Goal: Information Seeking & Learning: Find specific fact

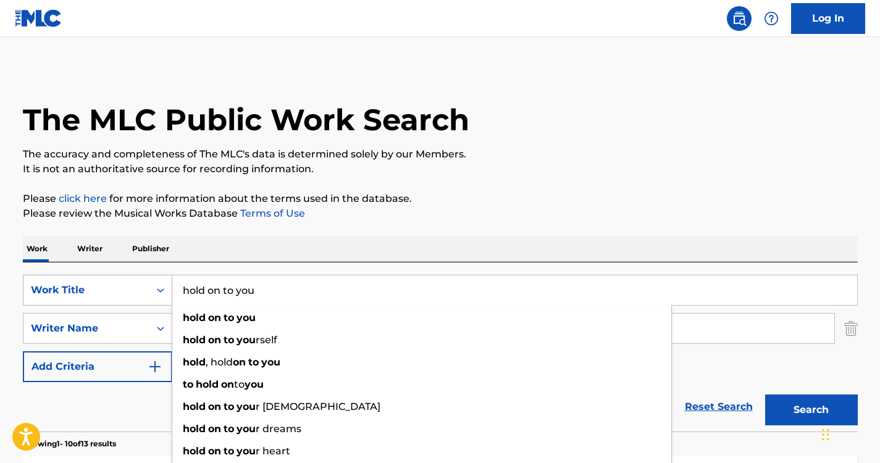
drag, startPoint x: 306, startPoint y: 285, endPoint x: 103, endPoint y: 275, distance: 202.7
click at [103, 275] on div "SearchWithCriteria57164008-d81f-4c35-802b-d12117dbe754 Work Title hold on to yo…" at bounding box center [440, 290] width 834 height 31
paste input "[PERSON_NAME]"
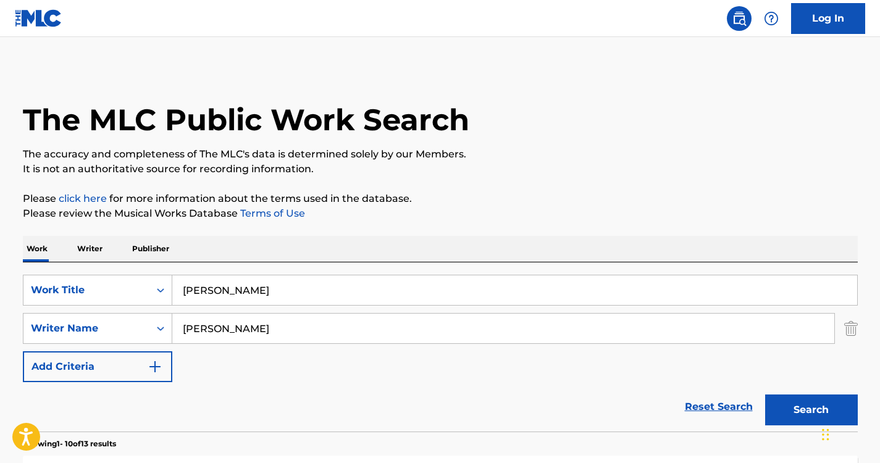
type input "[PERSON_NAME]"
click at [312, 249] on div "Work Writer Publisher" at bounding box center [440, 249] width 834 height 26
drag, startPoint x: 296, startPoint y: 323, endPoint x: 40, endPoint y: 302, distance: 257.6
click at [40, 302] on div "SearchWithCriteria57164008-d81f-4c35-802b-d12117dbe754 Work Title [PERSON_NAME]…" at bounding box center [440, 328] width 834 height 107
click at [309, 241] on div "Work Writer Publisher" at bounding box center [440, 249] width 834 height 26
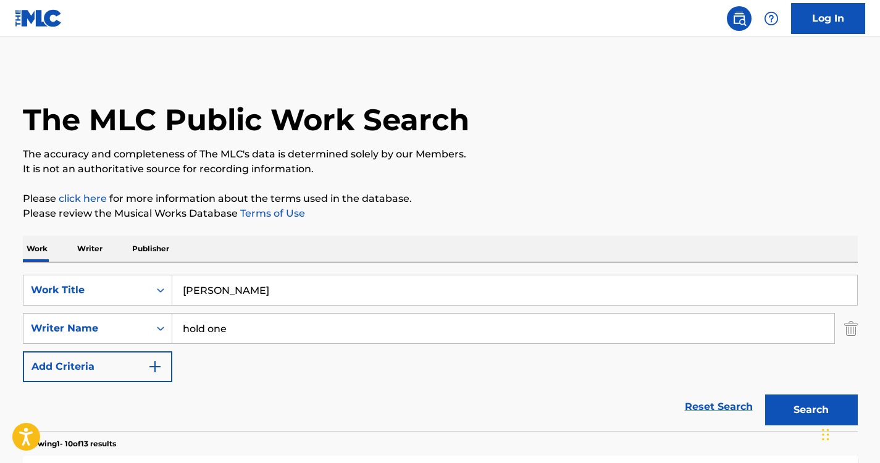
click at [805, 421] on button "Search" at bounding box center [811, 409] width 93 height 31
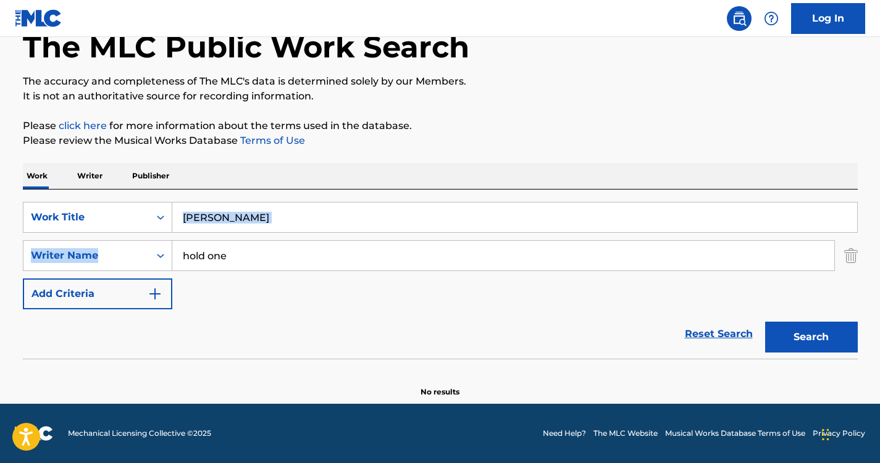
drag, startPoint x: 306, startPoint y: 233, endPoint x: 283, endPoint y: 227, distance: 23.1
click at [283, 227] on div "SearchWithCriteria57164008-d81f-4c35-802b-d12117dbe754 Work Title [PERSON_NAME]…" at bounding box center [440, 255] width 834 height 107
drag, startPoint x: 309, startPoint y: 219, endPoint x: 99, endPoint y: 219, distance: 209.9
click at [99, 219] on div "SearchWithCriteria57164008-d81f-4c35-802b-d12117dbe754 Work Title [PERSON_NAME]" at bounding box center [440, 217] width 834 height 31
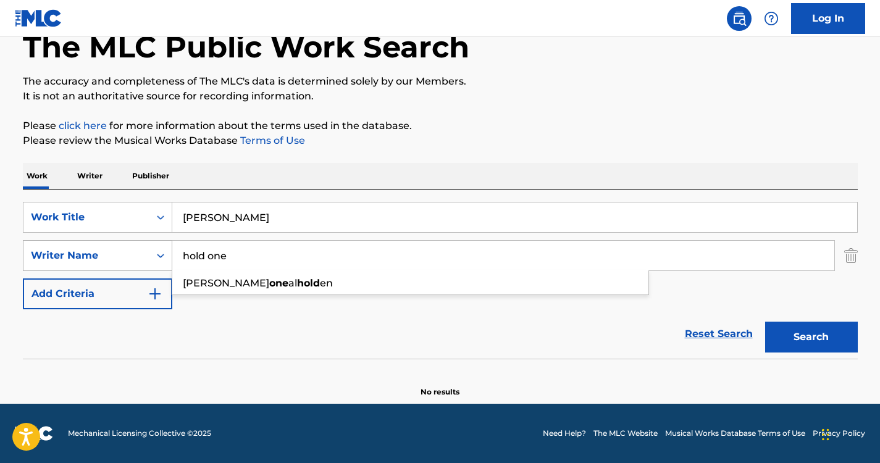
drag, startPoint x: 233, startPoint y: 257, endPoint x: 93, endPoint y: 241, distance: 141.0
click at [93, 241] on div "SearchWithCriteriac5e5b58a-e01b-4e2c-9edf-c4e44f962300 Writer Name hold one [PE…" at bounding box center [440, 255] width 834 height 31
paste input "[PERSON_NAME]"
type input "[PERSON_NAME]"
drag, startPoint x: 318, startPoint y: 222, endPoint x: -2, endPoint y: 177, distance: 323.5
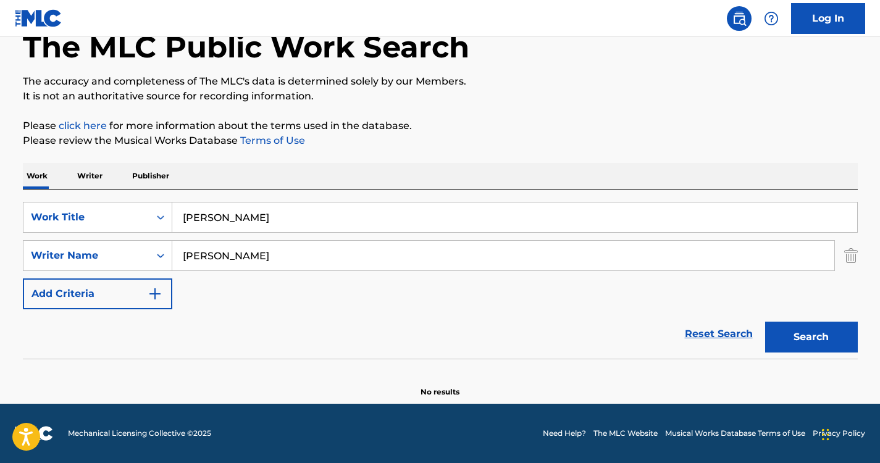
click at [0, 177] on html "Accessibility Screen-Reader Guide, Feedback, and Issue Reporting | New window C…" at bounding box center [440, 158] width 880 height 463
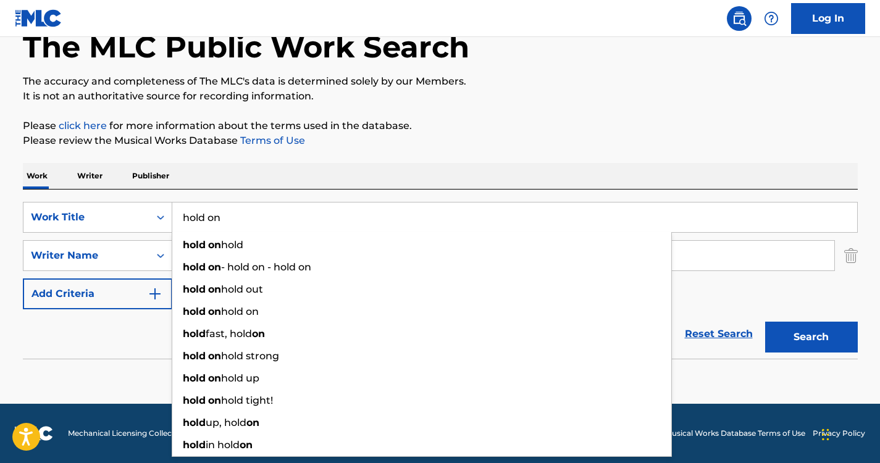
click at [409, 185] on div "Work Writer Publisher" at bounding box center [440, 176] width 834 height 26
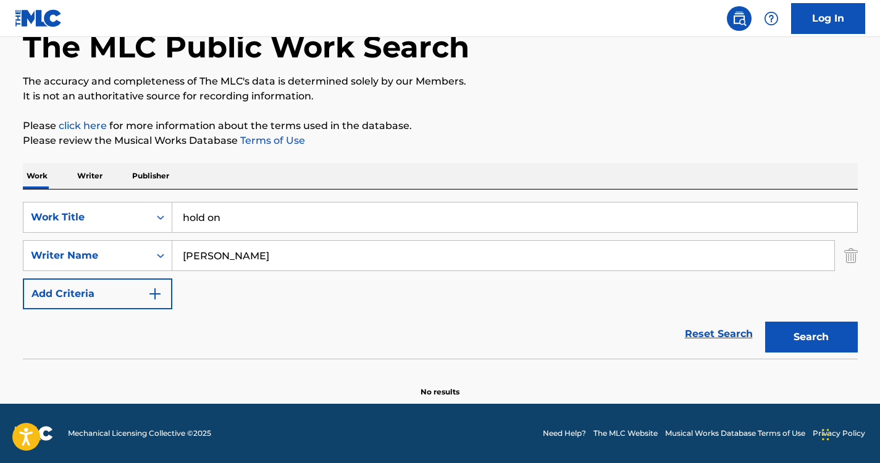
click at [810, 340] on button "Search" at bounding box center [811, 337] width 93 height 31
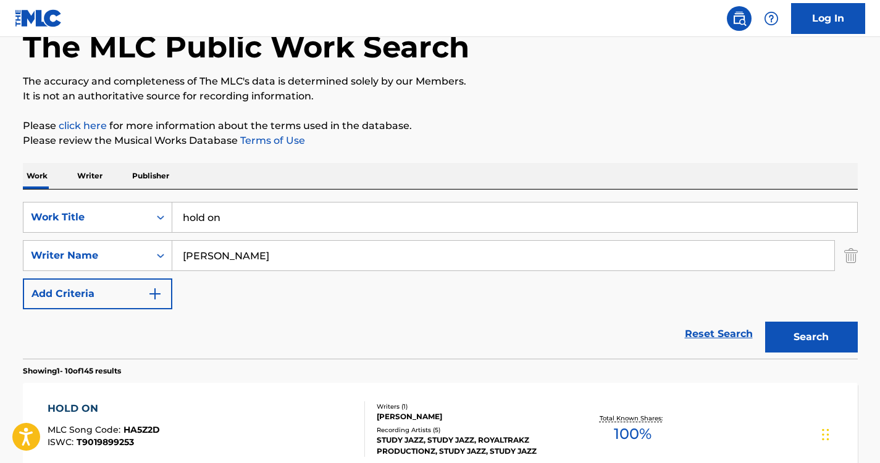
click at [433, 215] on input "hold on" at bounding box center [514, 217] width 684 height 30
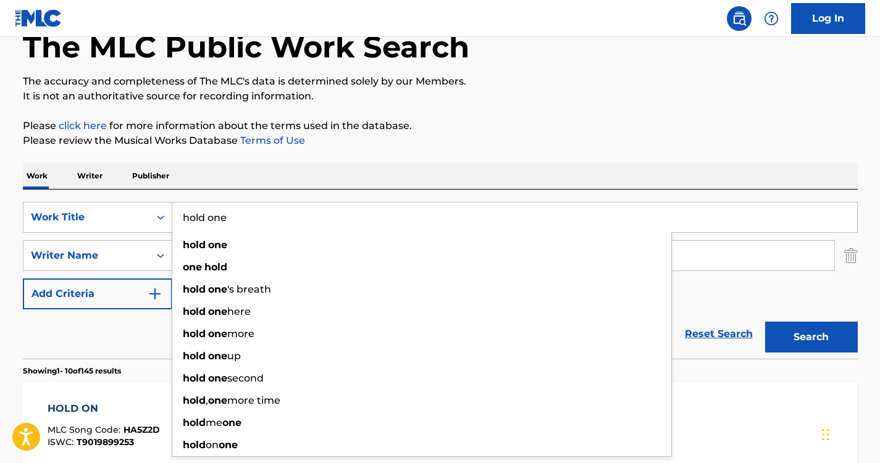
type input "hold one"
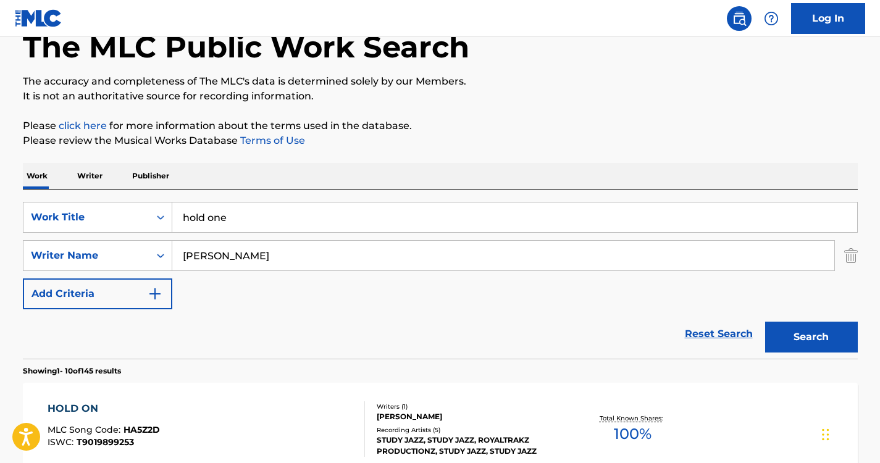
click at [595, 128] on p "Please click here for more information about the terms used in the database." at bounding box center [440, 126] width 834 height 15
click at [792, 343] on button "Search" at bounding box center [811, 337] width 93 height 31
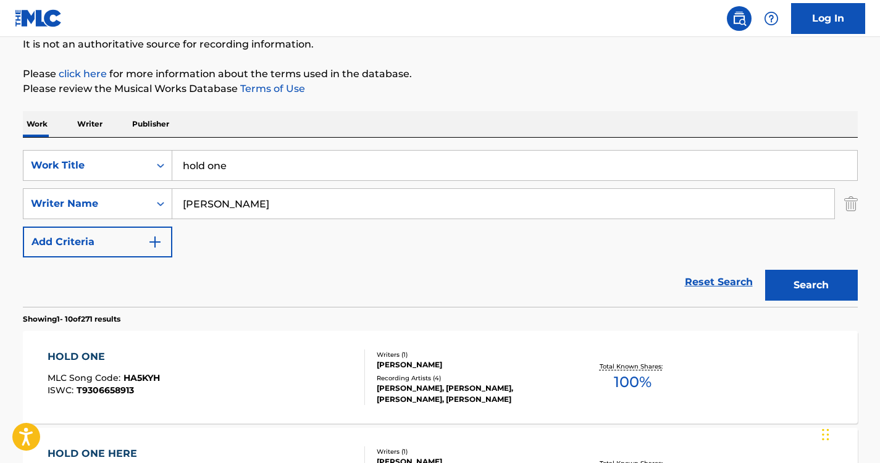
scroll to position [130, 0]
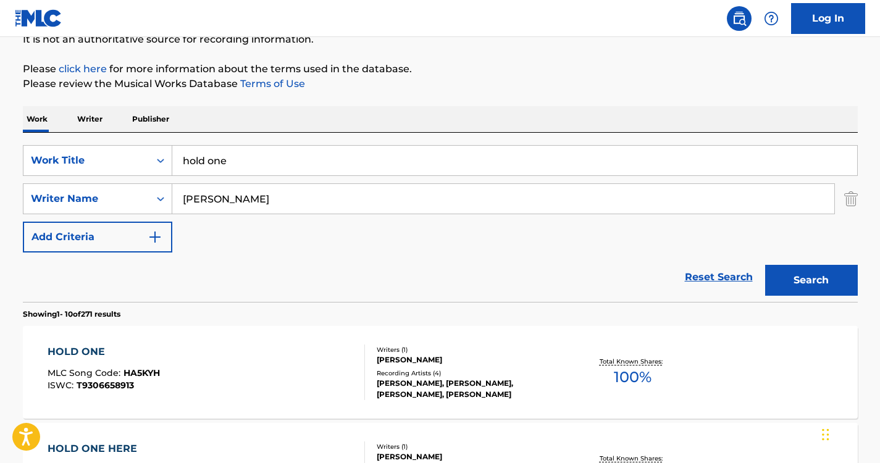
click at [114, 352] on div "HOLD ONE" at bounding box center [104, 351] width 112 height 15
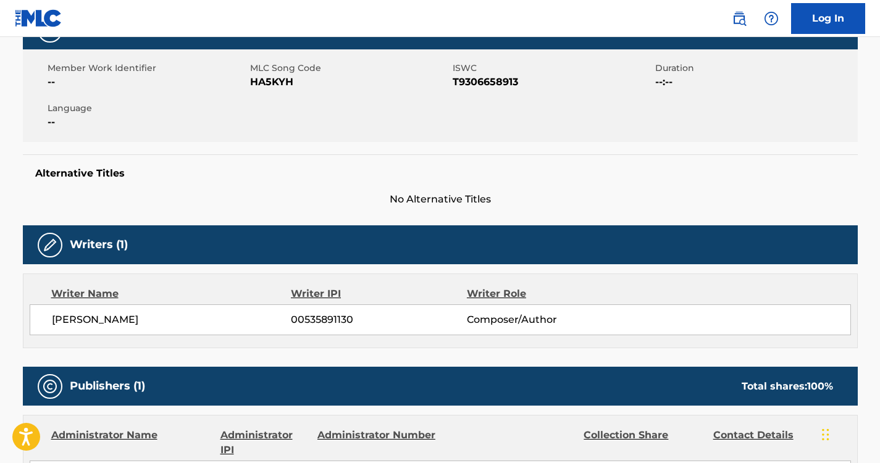
scroll to position [193, 0]
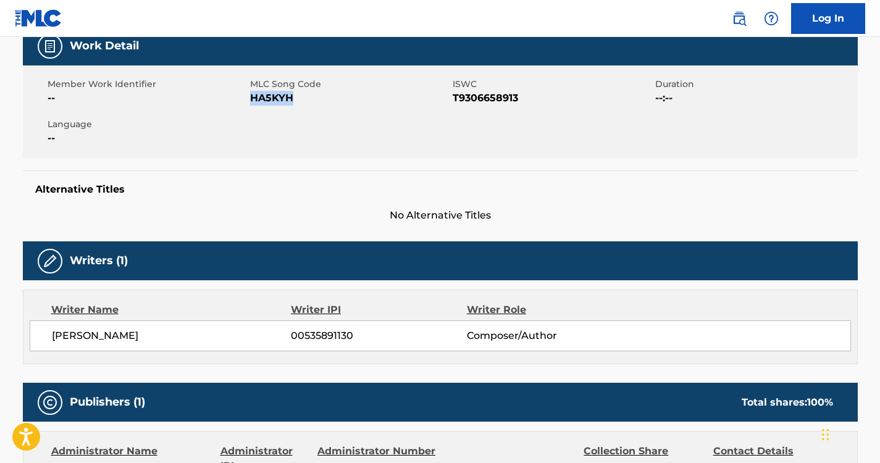
drag, startPoint x: 291, startPoint y: 99, endPoint x: 252, endPoint y: 99, distance: 39.5
click at [252, 99] on span "HA5KYH" at bounding box center [349, 98] width 199 height 15
copy span "HA5KYH"
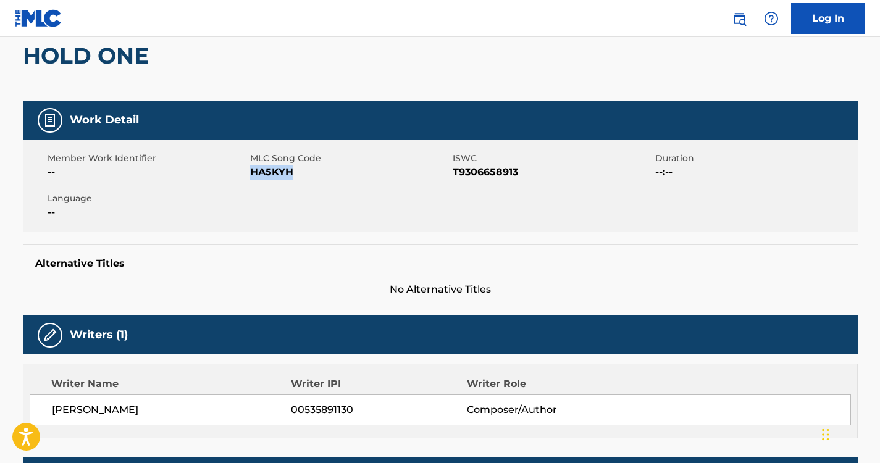
scroll to position [0, 0]
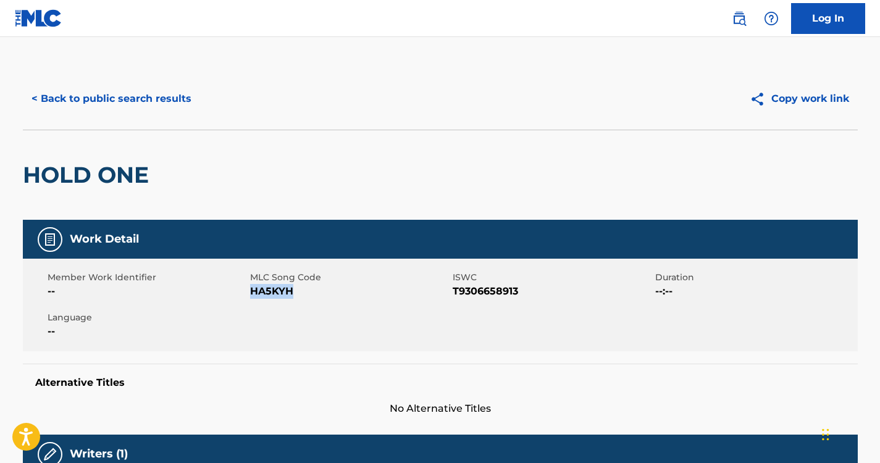
click at [173, 93] on button "< Back to public search results" at bounding box center [111, 98] width 177 height 31
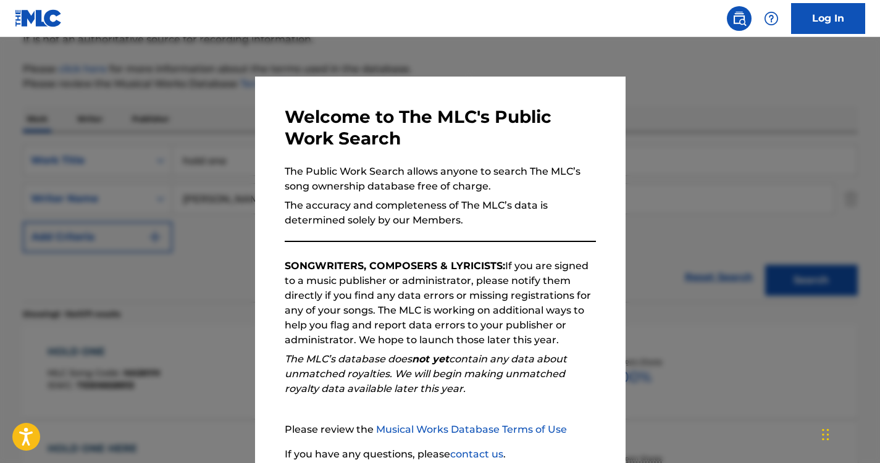
click at [156, 162] on div at bounding box center [440, 268] width 880 height 463
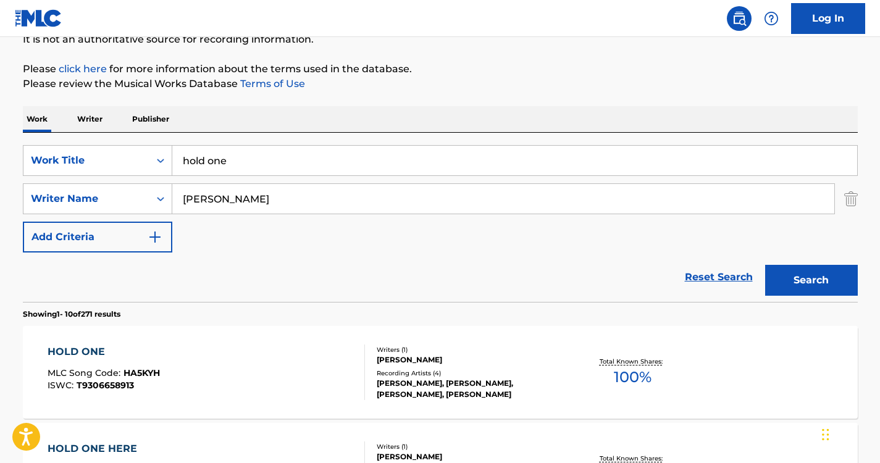
drag, startPoint x: 292, startPoint y: 148, endPoint x: 281, endPoint y: 151, distance: 11.7
click at [281, 151] on input "hold one" at bounding box center [514, 161] width 684 height 30
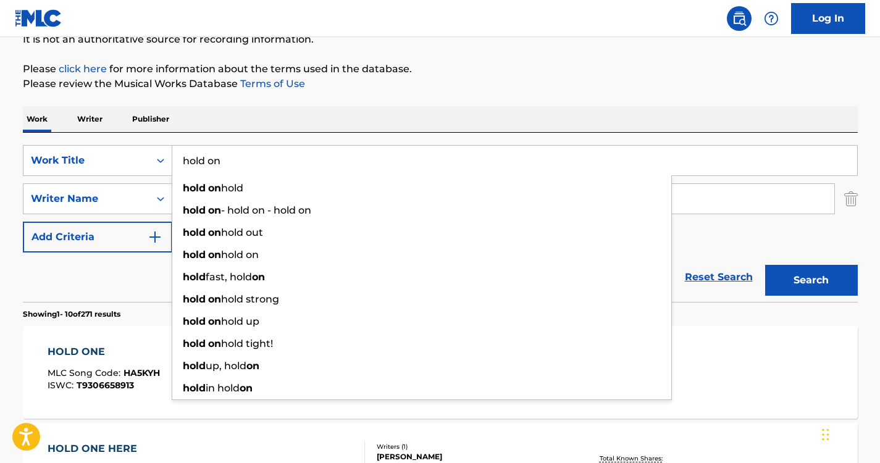
type input "hold on"
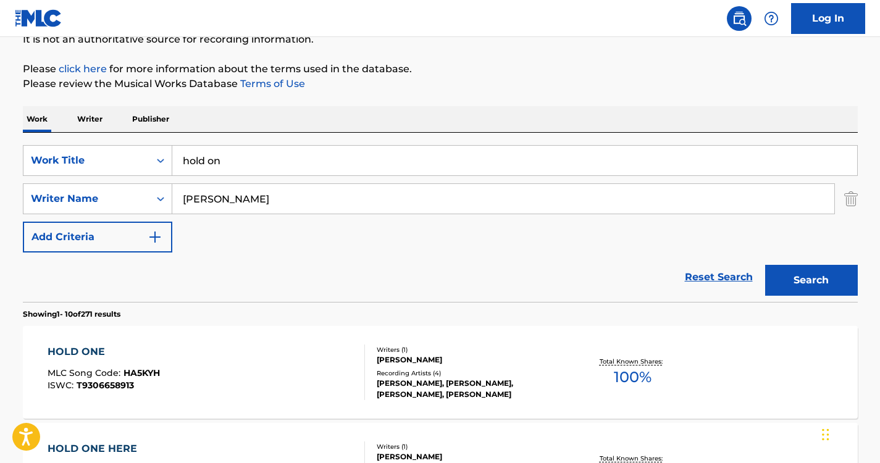
click at [310, 120] on div "Work Writer Publisher" at bounding box center [440, 119] width 834 height 26
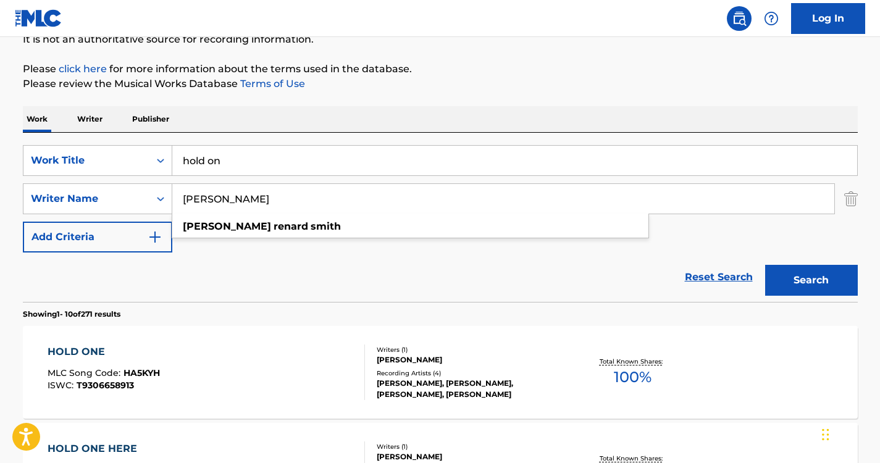
drag, startPoint x: 325, startPoint y: 210, endPoint x: 95, endPoint y: 228, distance: 230.3
click at [95, 228] on div "SearchWithCriteria57164008-d81f-4c35-802b-d12117dbe754 Work Title hold on Searc…" at bounding box center [440, 198] width 834 height 107
paste input "[PERSON_NAME]"
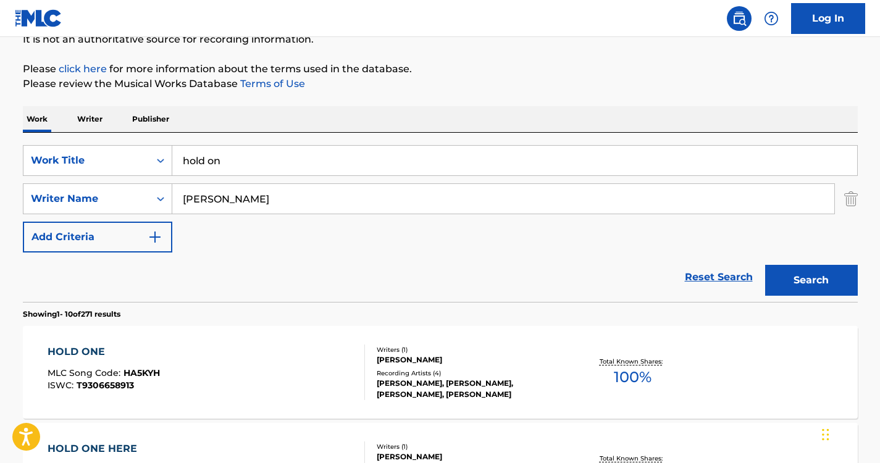
click at [504, 73] on p "Please click here for more information about the terms used in the database." at bounding box center [440, 69] width 834 height 15
click at [804, 286] on button "Search" at bounding box center [811, 280] width 93 height 31
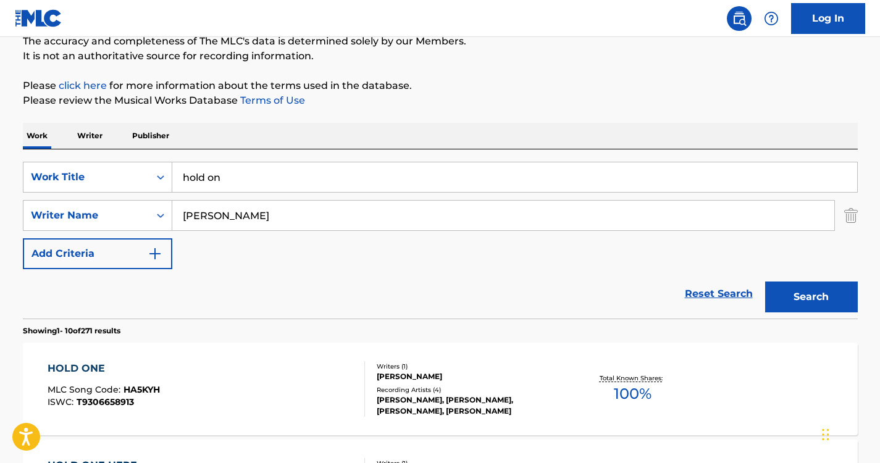
scroll to position [73, 0]
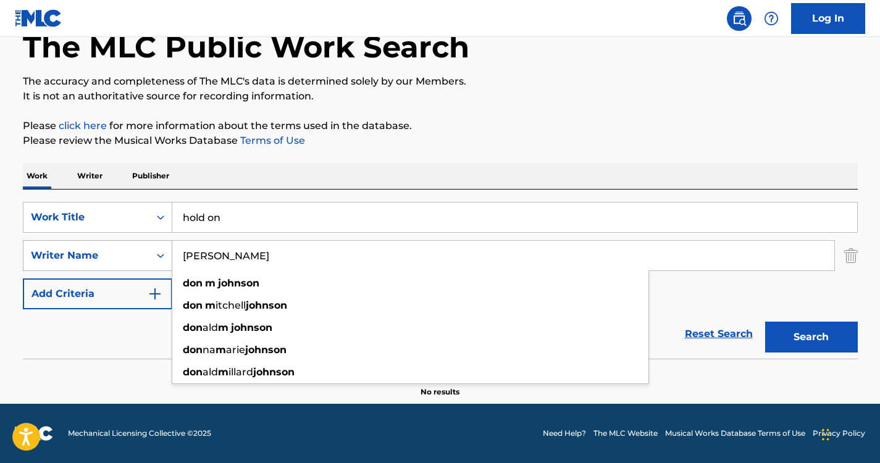
drag, startPoint x: 280, startPoint y: 254, endPoint x: 78, endPoint y: 247, distance: 201.9
click at [77, 247] on div "SearchWithCriteriac5e5b58a-e01b-4e2c-9edf-c4e44f962300 Writer Name [PERSON_NAME…" at bounding box center [440, 255] width 834 height 31
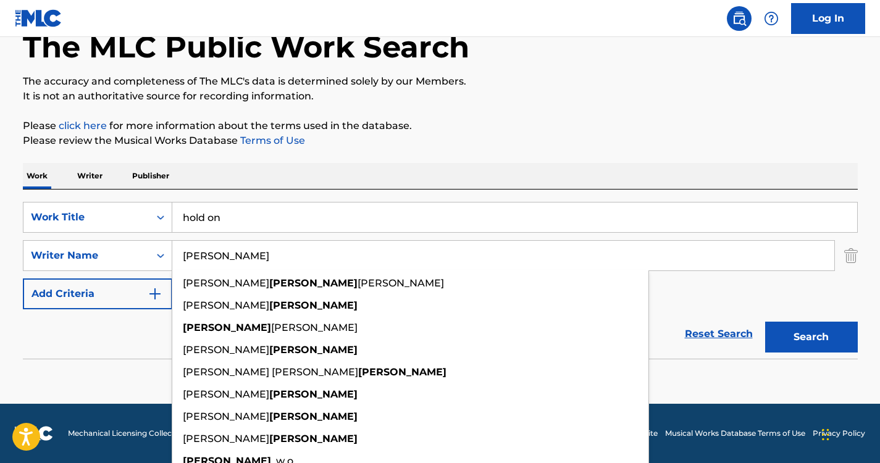
click at [476, 182] on div "Work Writer Publisher" at bounding box center [440, 176] width 834 height 26
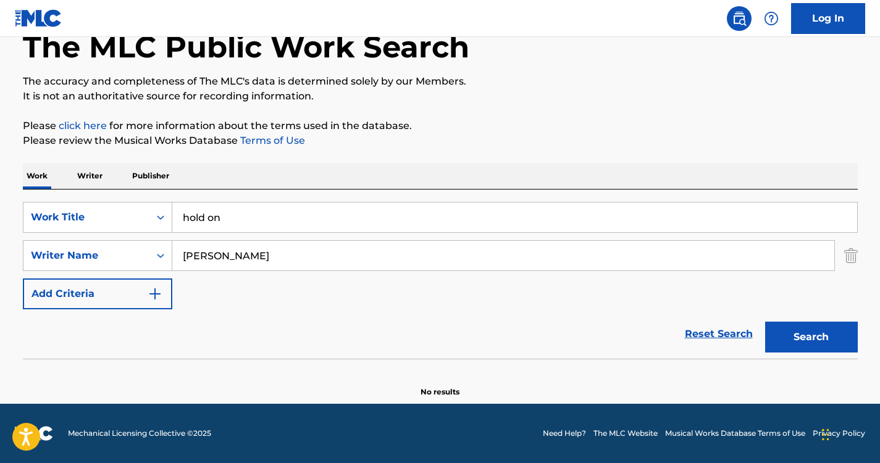
click at [805, 338] on button "Search" at bounding box center [811, 337] width 93 height 31
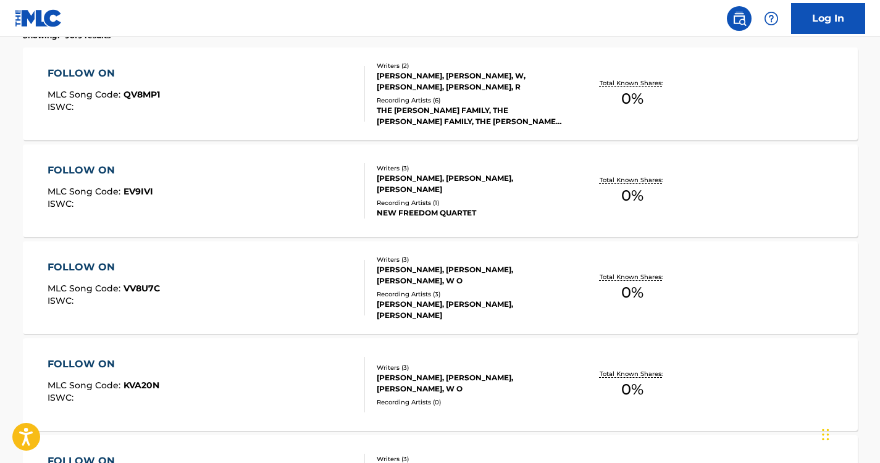
scroll to position [0, 0]
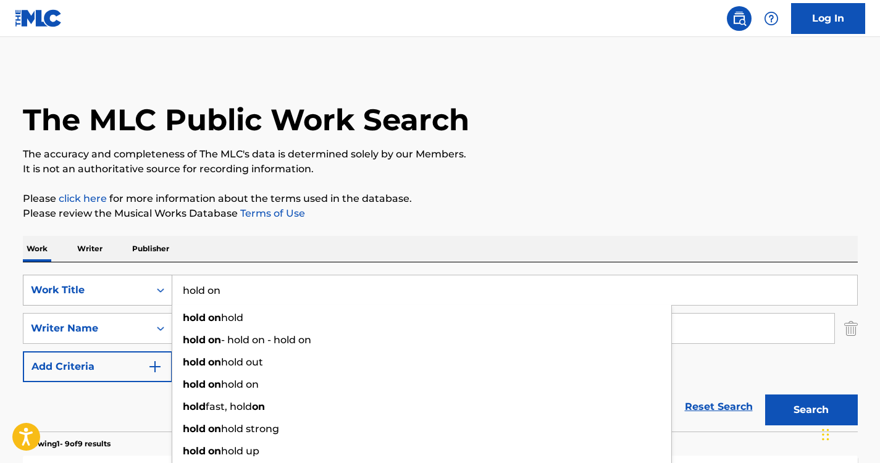
drag, startPoint x: 279, startPoint y: 291, endPoint x: 129, endPoint y: 291, distance: 150.0
click at [129, 291] on div "SearchWithCriteria57164008-d81f-4c35-802b-d12117dbe754 Work Title hold on hold …" at bounding box center [440, 290] width 834 height 31
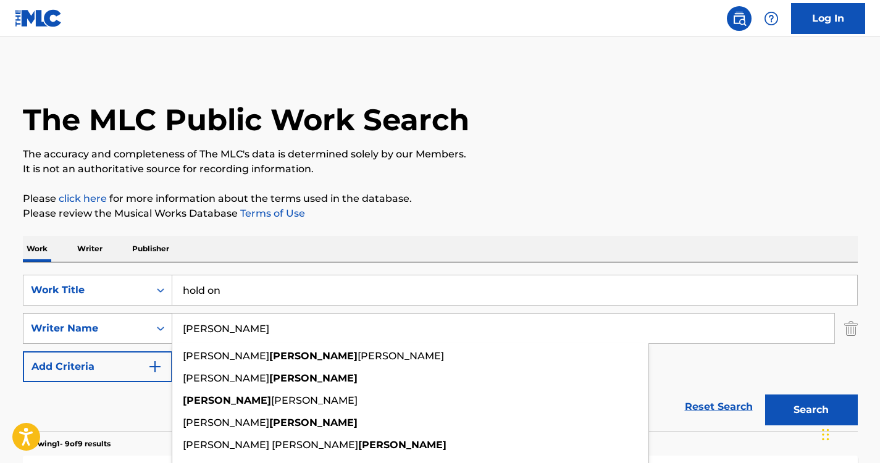
drag, startPoint x: 253, startPoint y: 341, endPoint x: 93, endPoint y: 325, distance: 161.3
click at [93, 325] on div "SearchWithCriteriac5e5b58a-e01b-4e2c-9edf-c4e44f962300 Writer Name [PERSON_NAME…" at bounding box center [440, 328] width 834 height 31
paste input "[PERSON_NAME] [PERSON_NAME]"
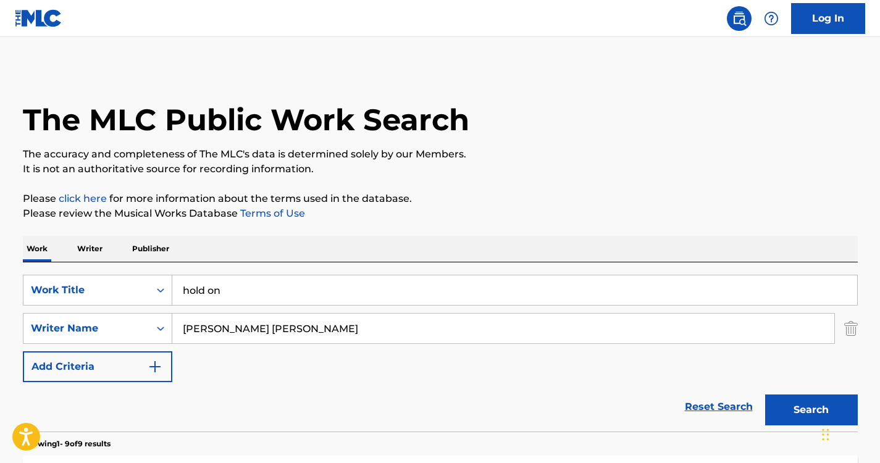
click at [458, 239] on div "Work Writer Publisher" at bounding box center [440, 249] width 834 height 26
click at [797, 404] on button "Search" at bounding box center [811, 409] width 93 height 31
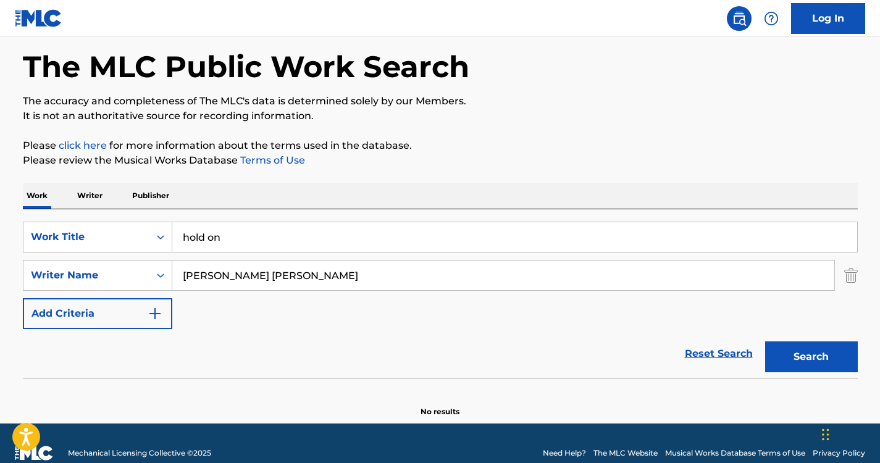
scroll to position [73, 0]
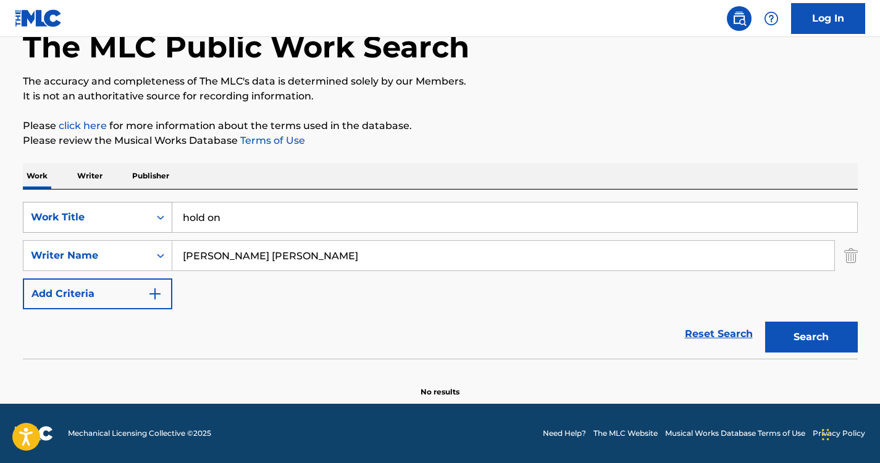
drag, startPoint x: 297, startPoint y: 252, endPoint x: 133, endPoint y: 224, distance: 165.9
click at [133, 224] on div "SearchWithCriteria57164008-d81f-4c35-802b-d12117dbe754 Work Title hold on Searc…" at bounding box center [440, 255] width 834 height 107
paste input "ENOPE"
type input "ENOPE"
click at [502, 149] on div "The MLC Public Work Search The accuracy and completeness of The MLC's data is d…" at bounding box center [440, 196] width 864 height 402
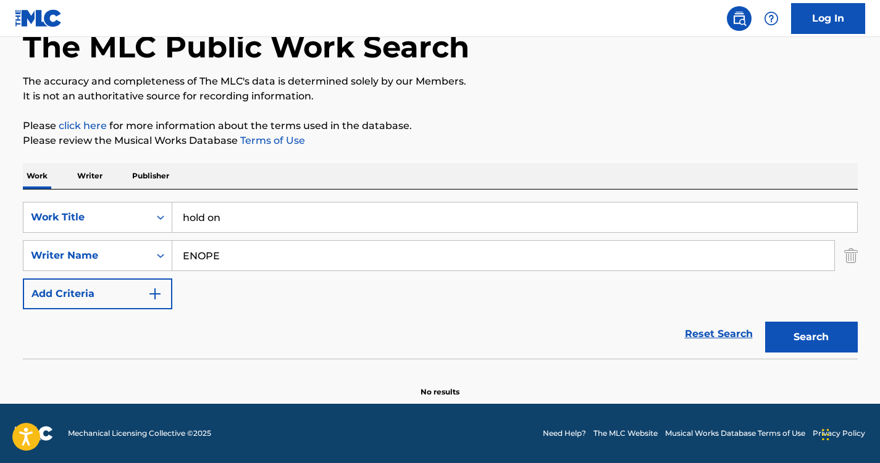
click at [817, 345] on button "Search" at bounding box center [811, 337] width 93 height 31
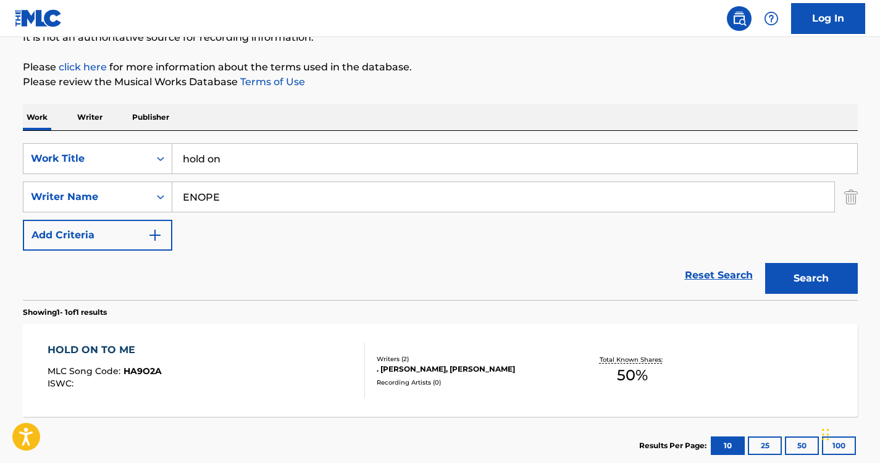
scroll to position [144, 0]
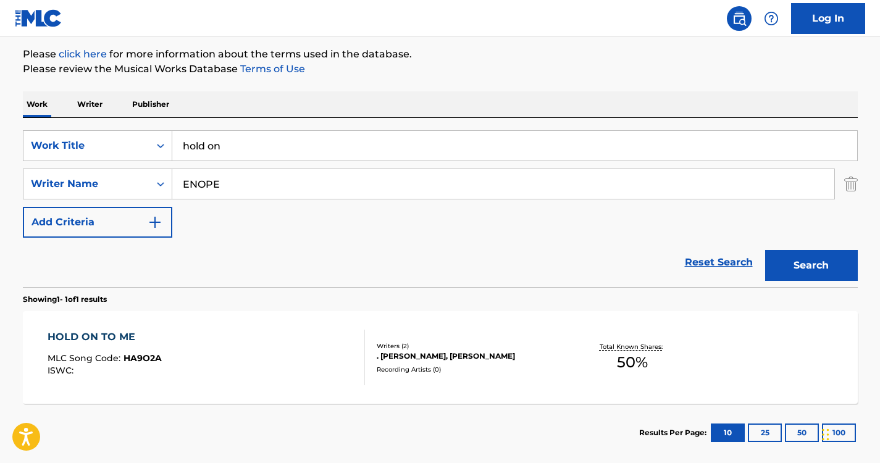
click at [80, 338] on div "HOLD ON TO ME" at bounding box center [105, 337] width 114 height 15
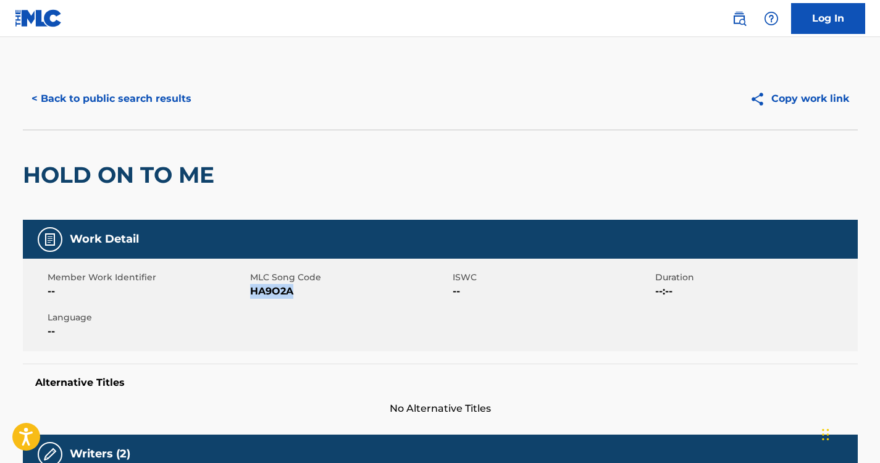
drag, startPoint x: 295, startPoint y: 289, endPoint x: 250, endPoint y: 289, distance: 45.1
click at [250, 289] on span "HA9O2A" at bounding box center [349, 291] width 199 height 15
copy span "HA9O2A"
click at [131, 88] on button "< Back to public search results" at bounding box center [111, 98] width 177 height 31
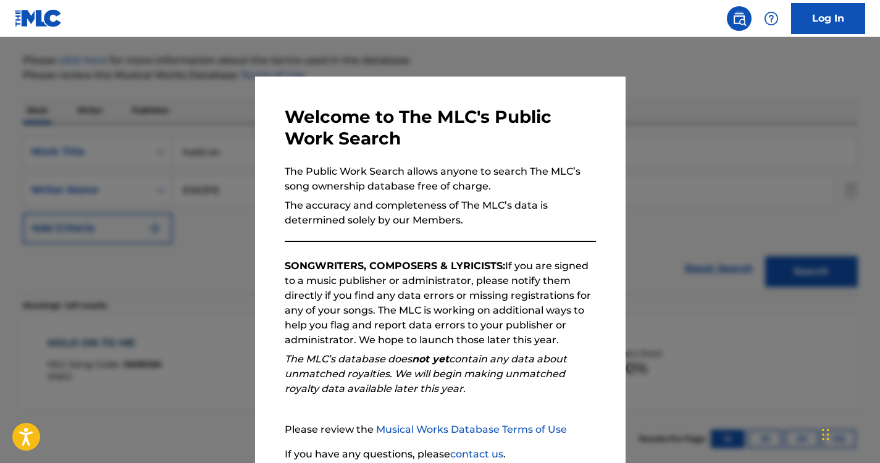
click at [199, 156] on div at bounding box center [440, 268] width 880 height 463
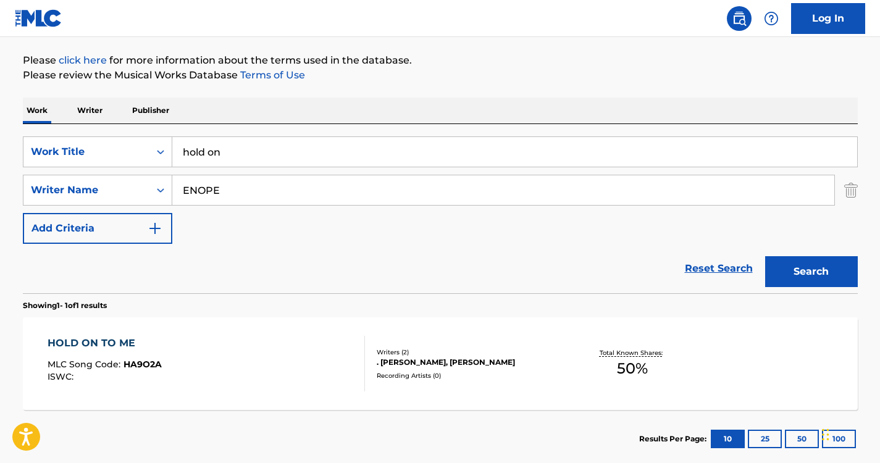
click at [266, 155] on input "hold on" at bounding box center [514, 152] width 684 height 30
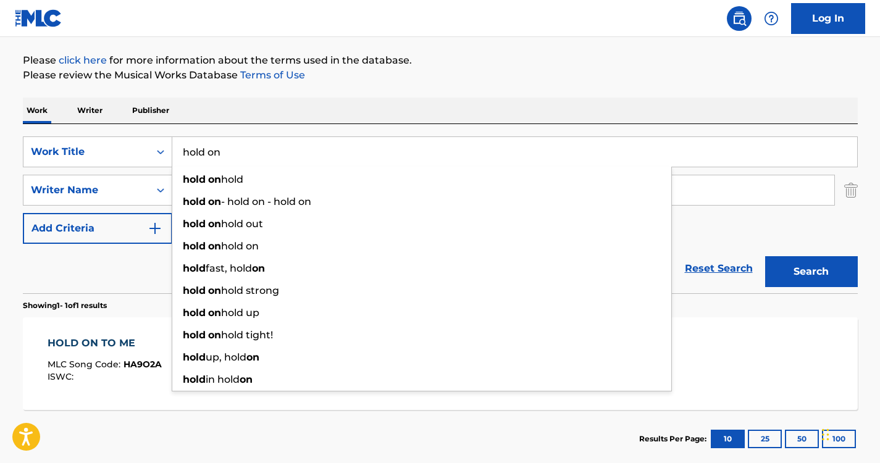
click at [308, 111] on div "Work Writer Publisher" at bounding box center [440, 111] width 834 height 26
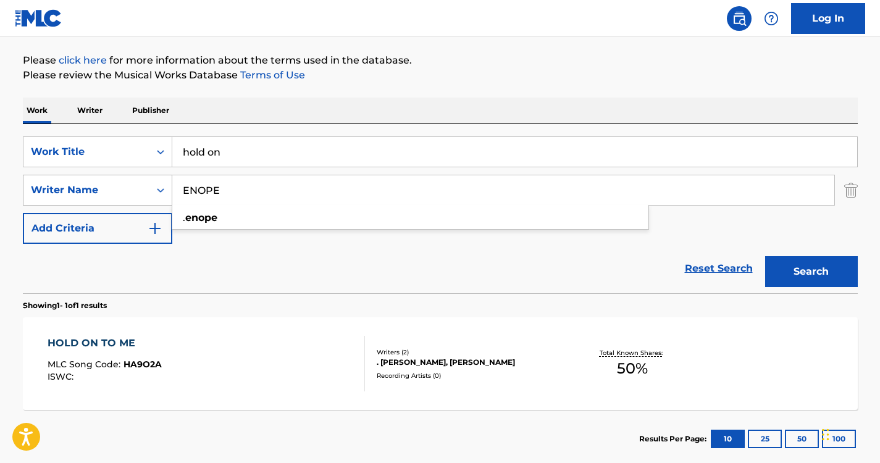
drag, startPoint x: 259, startPoint y: 194, endPoint x: 123, endPoint y: 186, distance: 135.4
click at [123, 186] on div "SearchWithCriteriac5e5b58a-e01b-4e2c-9edf-c4e44f962300 Writer Name [PERSON_NAME…" at bounding box center [440, 190] width 834 height 31
paste input "[PERSON_NAME]"
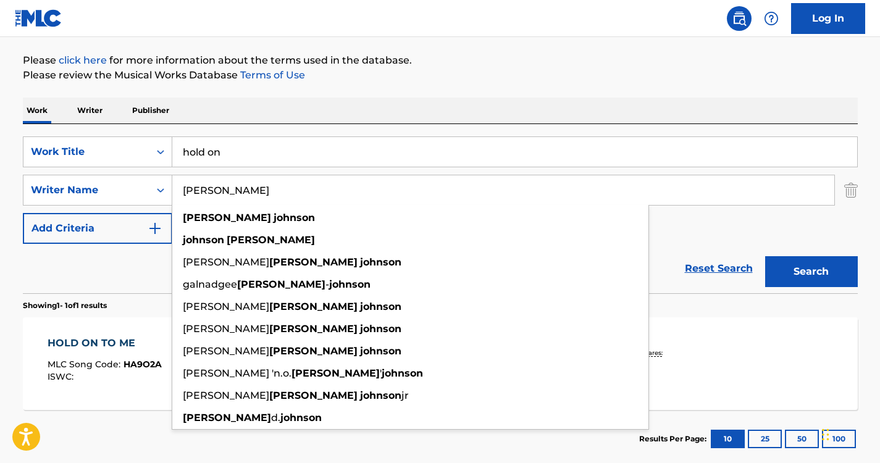
type input "[PERSON_NAME]"
click at [473, 58] on p "Please click here for more information about the terms used in the database." at bounding box center [440, 60] width 834 height 15
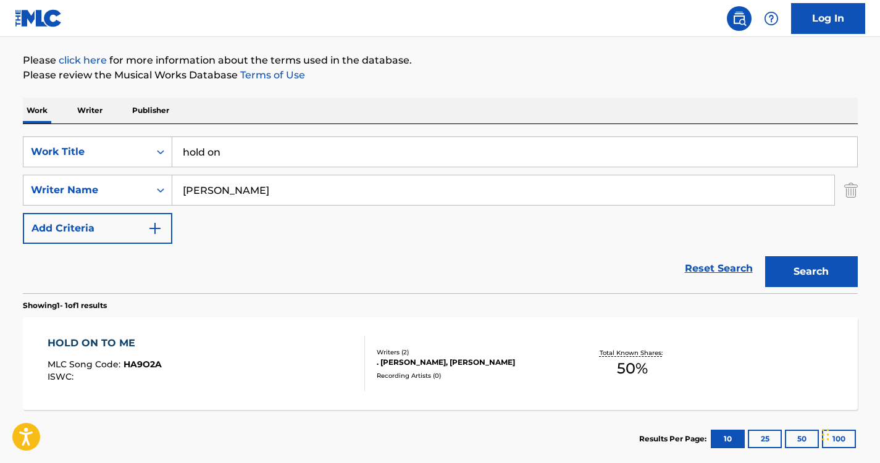
click at [812, 274] on button "Search" at bounding box center [811, 271] width 93 height 31
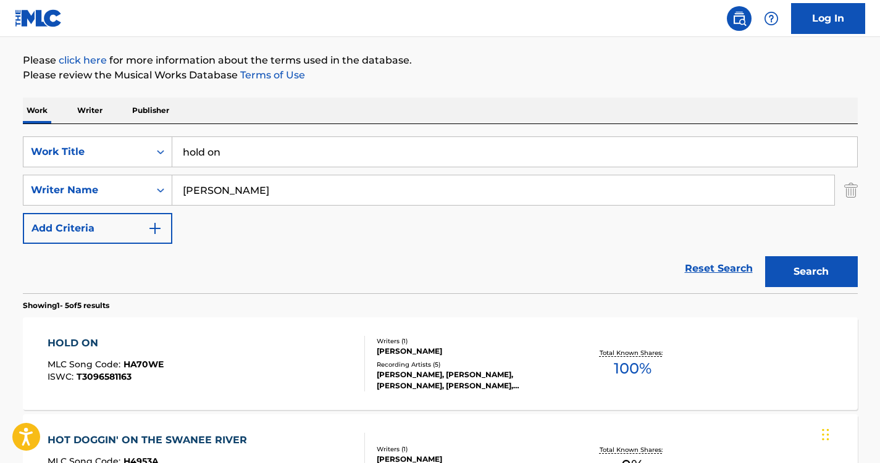
scroll to position [144, 0]
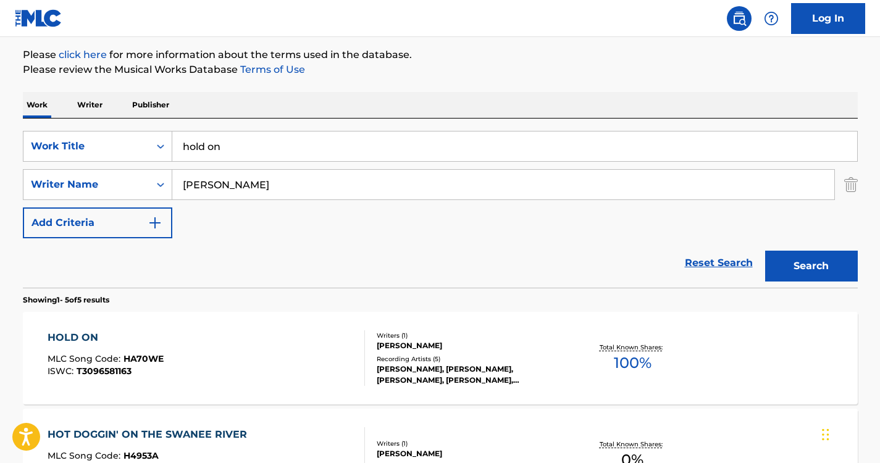
click at [114, 361] on span "MLC Song Code :" at bounding box center [86, 358] width 76 height 11
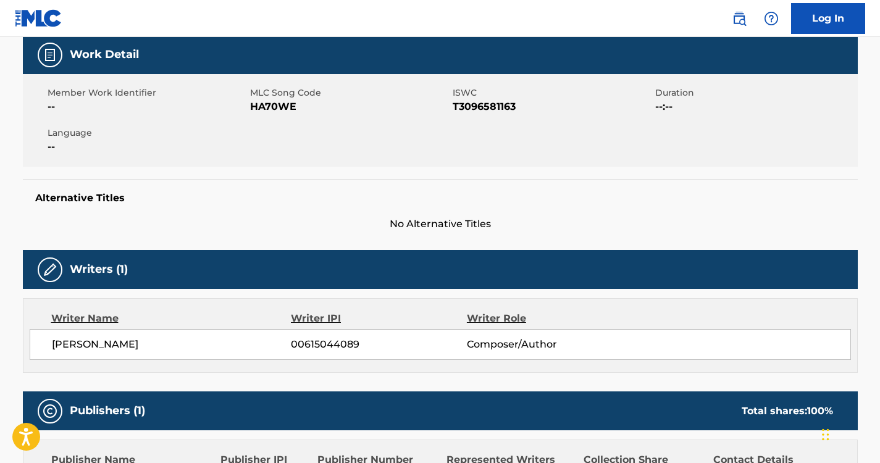
scroll to position [175, 0]
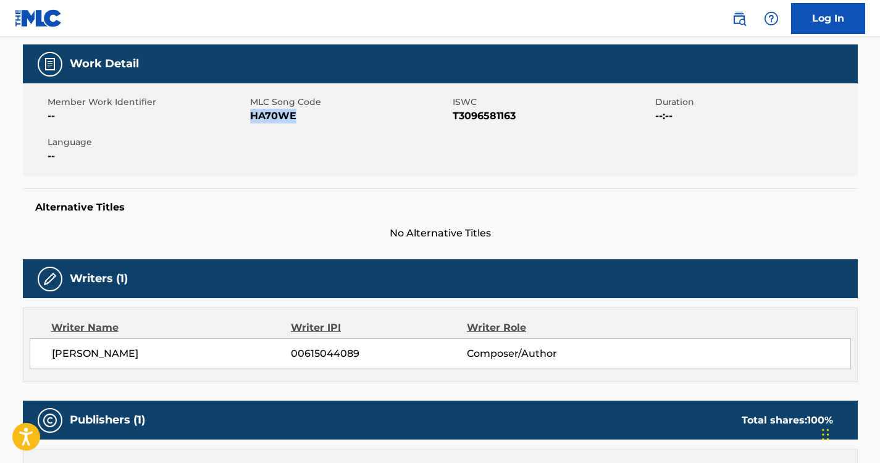
drag, startPoint x: 296, startPoint y: 115, endPoint x: 251, endPoint y: 115, distance: 45.1
click at [251, 115] on span "HA70WE" at bounding box center [349, 116] width 199 height 15
copy span "HA70WE"
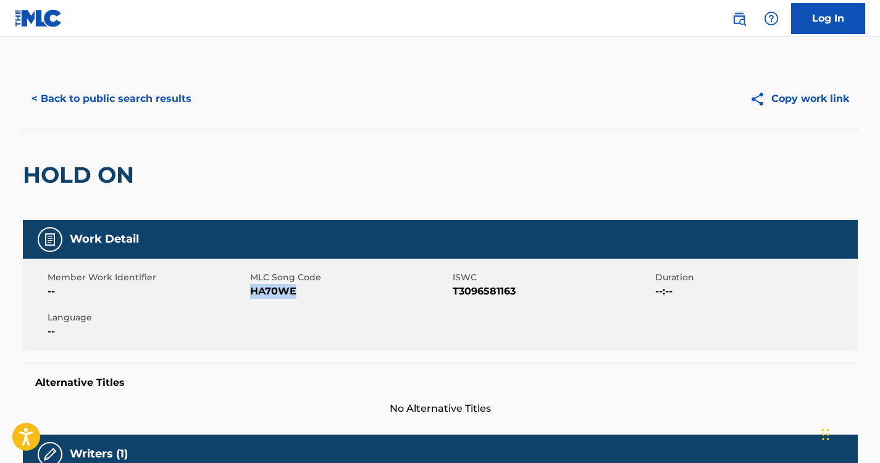
click at [147, 109] on button "< Back to public search results" at bounding box center [111, 98] width 177 height 31
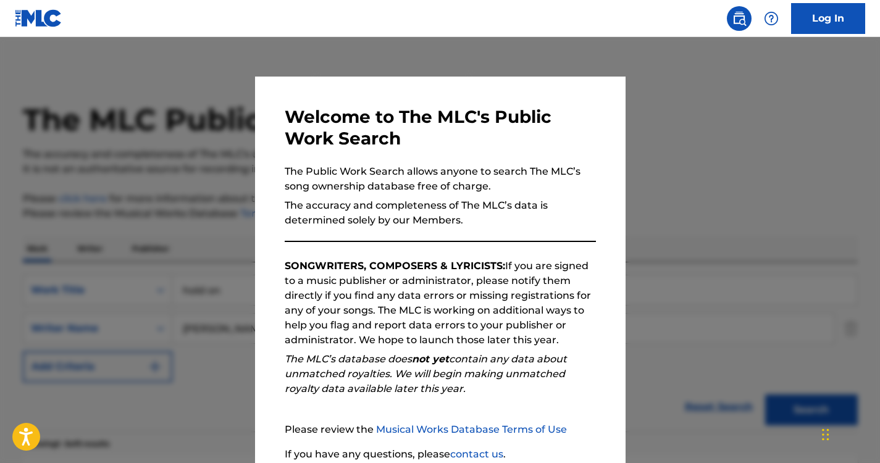
scroll to position [144, 0]
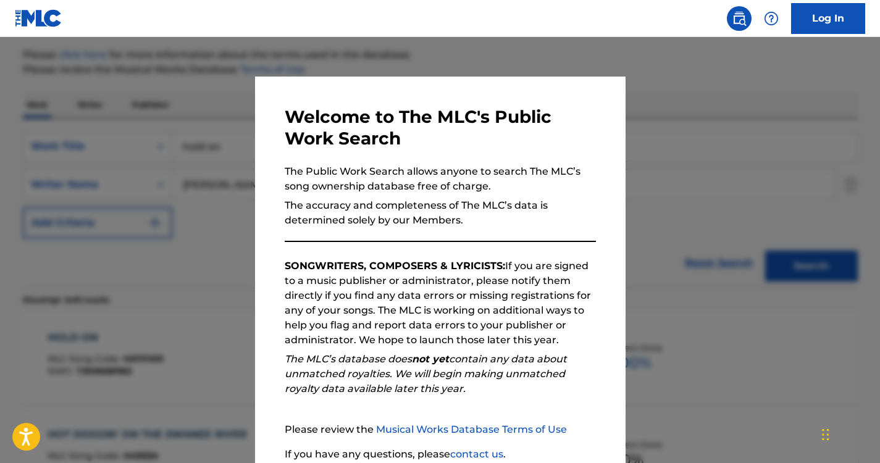
click at [213, 174] on div at bounding box center [440, 268] width 880 height 463
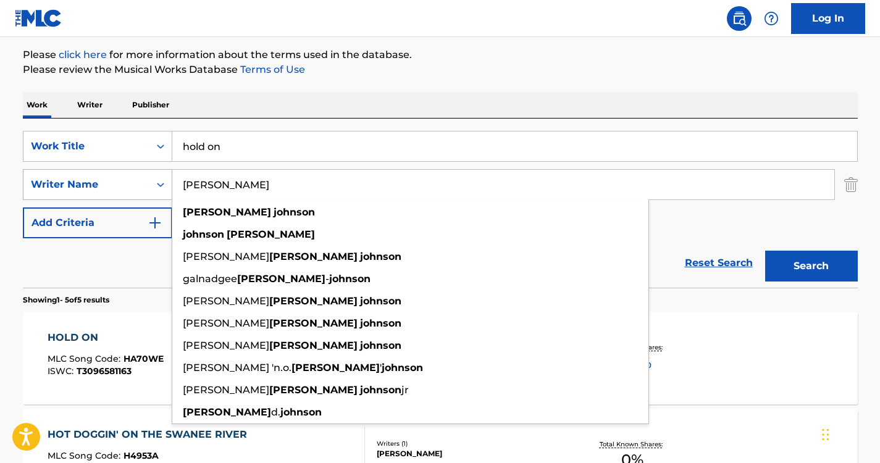
drag, startPoint x: 293, startPoint y: 185, endPoint x: 115, endPoint y: 173, distance: 177.5
click at [115, 173] on div "SearchWithCriteriac5e5b58a-e01b-4e2c-9edf-c4e44f962300 Writer Name [PERSON_NAME…" at bounding box center [440, 184] width 834 height 31
paste input "[PERSON_NAME]"
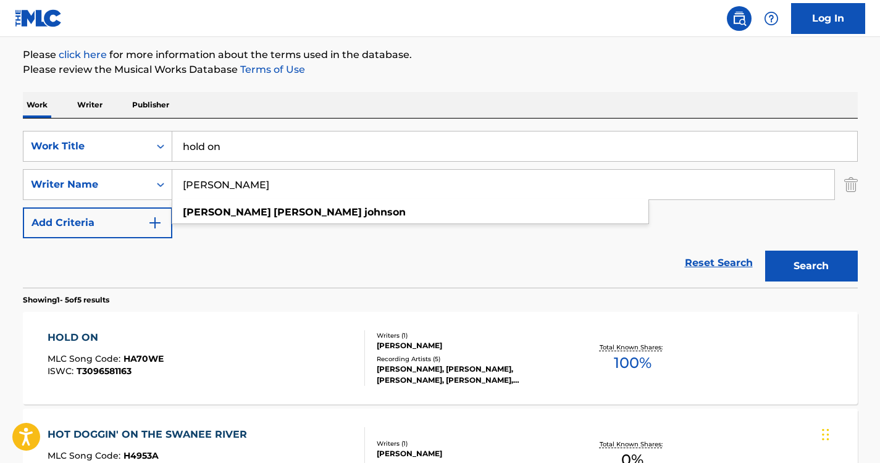
type input "[PERSON_NAME]"
click at [456, 59] on p "Please click here for more information about the terms used in the database." at bounding box center [440, 55] width 834 height 15
click at [801, 286] on div "Search" at bounding box center [808, 262] width 99 height 49
click at [804, 265] on button "Search" at bounding box center [811, 266] width 93 height 31
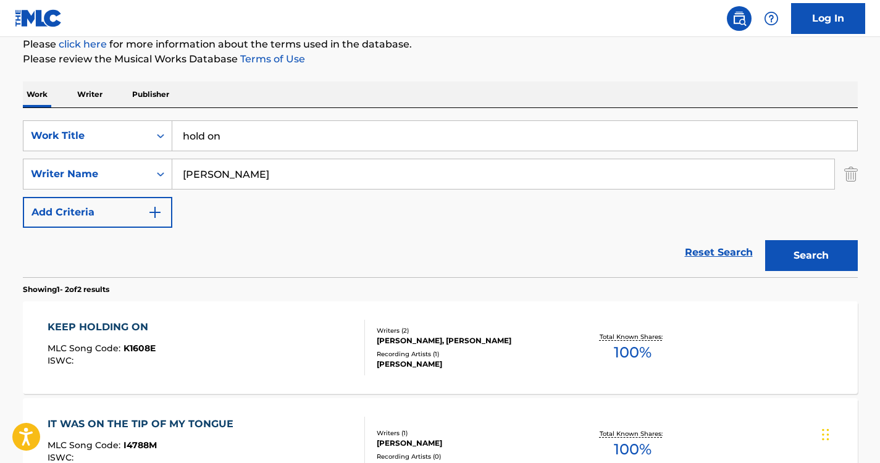
scroll to position [167, 0]
